Goal: Transaction & Acquisition: Purchase product/service

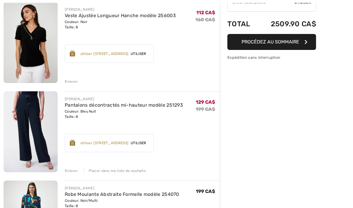
scroll to position [76, 0]
click at [38, 120] on img at bounding box center [31, 131] width 54 height 81
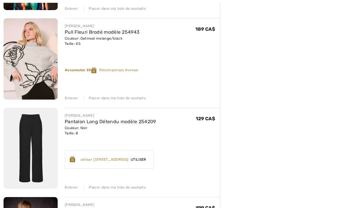
scroll to position [417, 0]
click at [38, 140] on img at bounding box center [31, 148] width 54 height 81
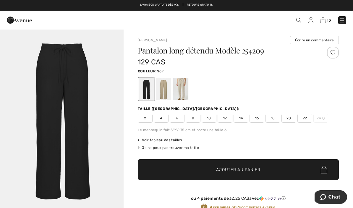
click at [164, 89] on div at bounding box center [163, 89] width 15 height 22
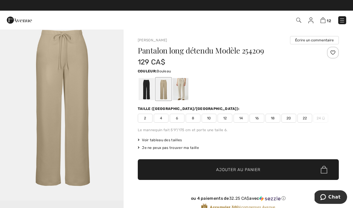
click at [182, 88] on div at bounding box center [180, 89] width 15 height 22
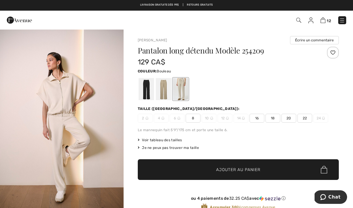
click at [164, 89] on div at bounding box center [163, 89] width 15 height 22
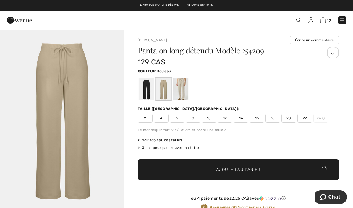
click at [183, 89] on div at bounding box center [180, 89] width 15 height 22
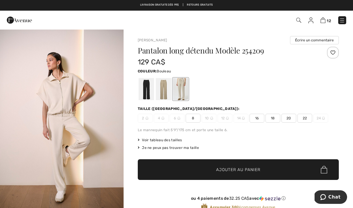
click at [165, 90] on div at bounding box center [163, 89] width 15 height 22
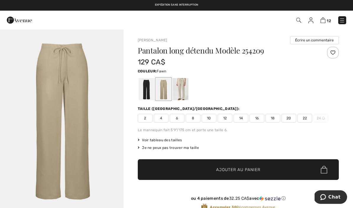
click at [150, 88] on div at bounding box center [146, 89] width 15 height 22
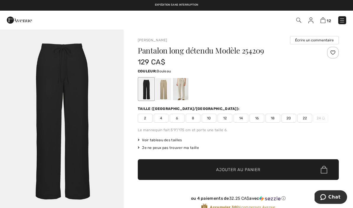
click at [184, 86] on div at bounding box center [180, 89] width 15 height 22
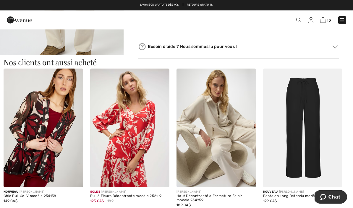
scroll to position [331, 0]
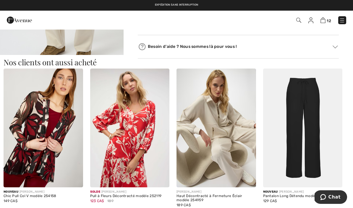
click at [228, 151] on img at bounding box center [217, 128] width 80 height 119
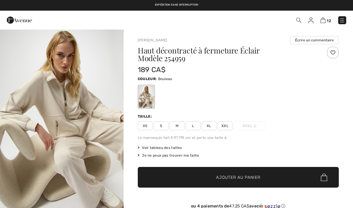
checkbox input "true"
click at [170, 148] on span "Voir tableau des tailles" at bounding box center [160, 147] width 44 height 5
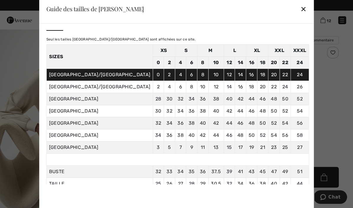
scroll to position [5, 0]
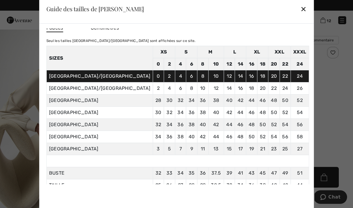
click at [300, 10] on div "✕" at bounding box center [303, 9] width 6 height 12
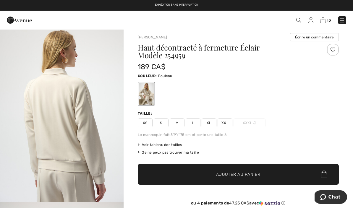
scroll to position [0, 0]
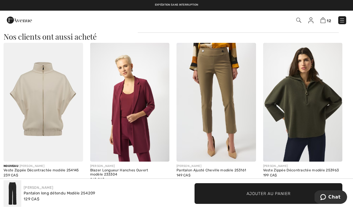
click at [50, 104] on img at bounding box center [44, 102] width 80 height 119
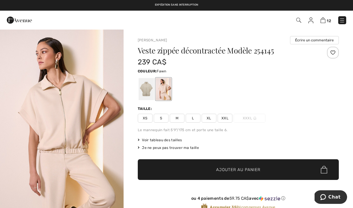
click at [148, 88] on div at bounding box center [146, 89] width 15 height 22
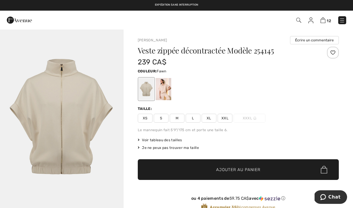
click at [162, 118] on span "S" at bounding box center [161, 118] width 15 height 9
click at [230, 166] on span "✔ Ajouté au panier Ajouter au panier" at bounding box center [238, 169] width 201 height 21
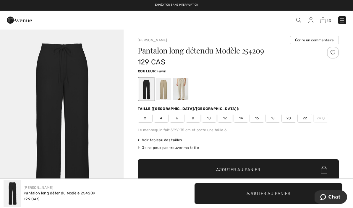
click at [164, 87] on div at bounding box center [163, 89] width 15 height 22
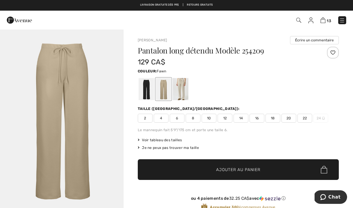
click at [172, 139] on span "Voir tableau des tailles" at bounding box center [160, 140] width 44 height 5
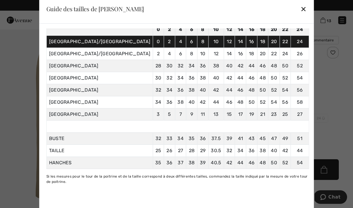
scroll to position [42, 0]
click at [300, 10] on div "✕" at bounding box center [303, 9] width 6 height 12
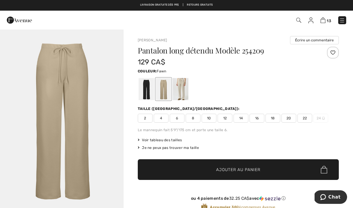
click at [194, 119] on span "8" at bounding box center [193, 118] width 15 height 9
click at [233, 167] on span "Ajouter au panier" at bounding box center [238, 170] width 44 height 6
